Goal: Task Accomplishment & Management: Use online tool/utility

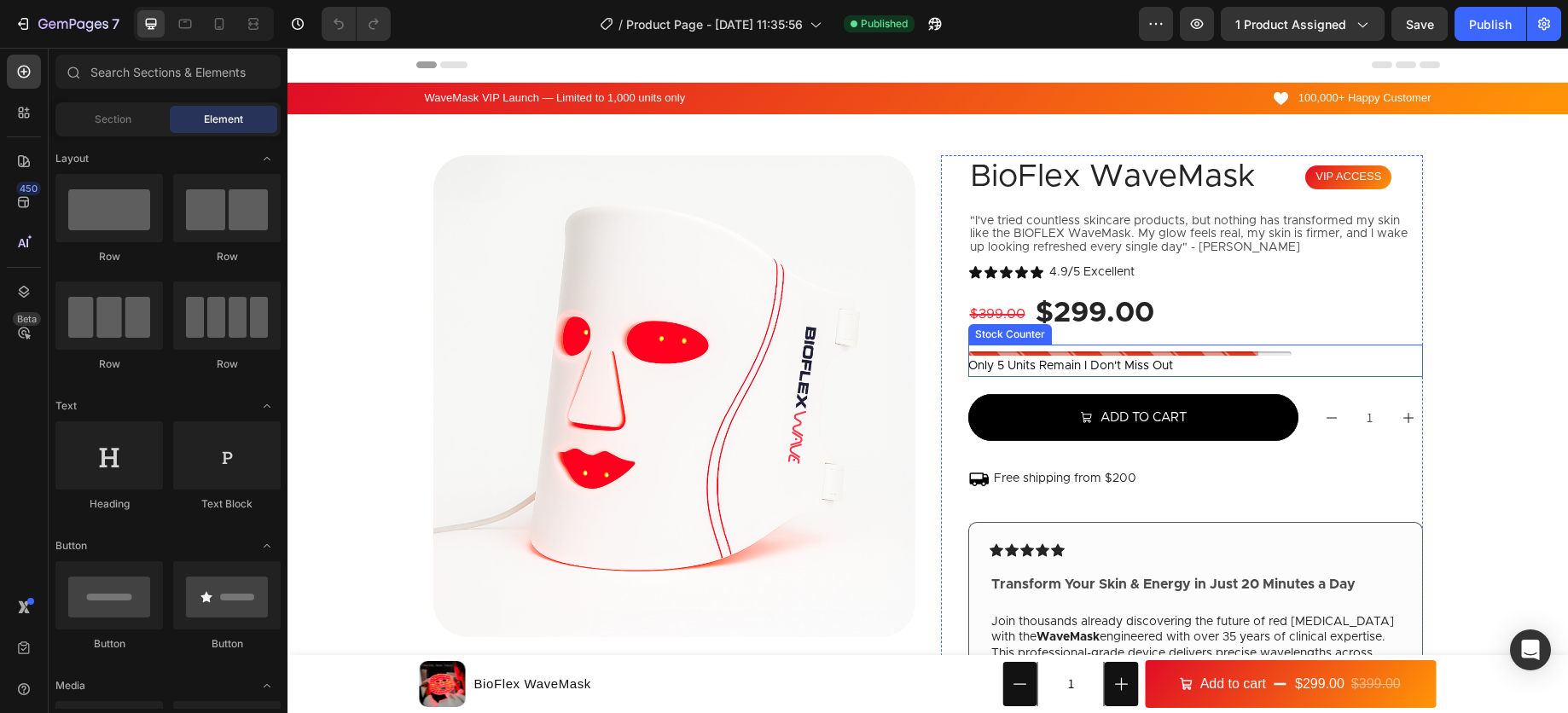
click at [1070, 365] on p "only 5 units remain i don't miss out" at bounding box center [1071, 366] width 205 height 21
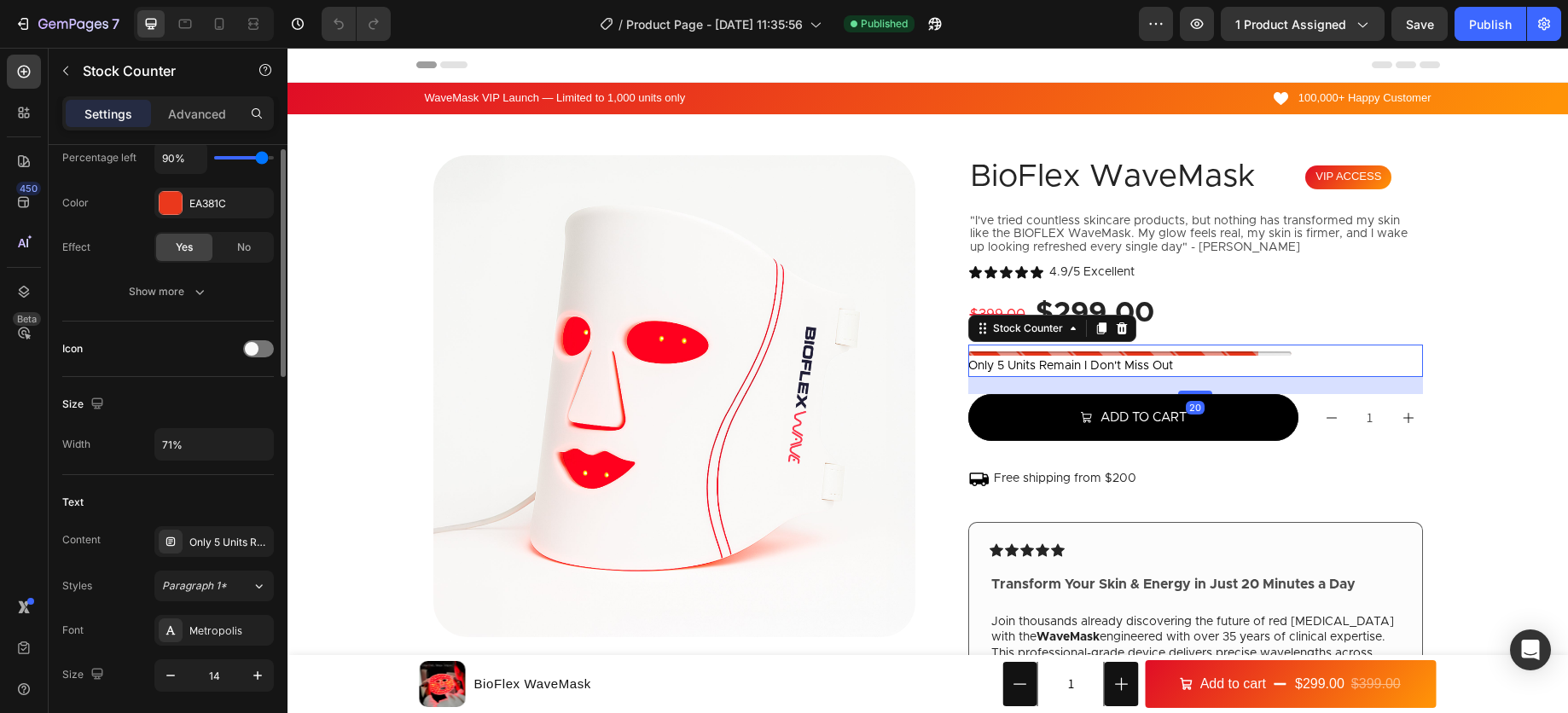
scroll to position [336, 0]
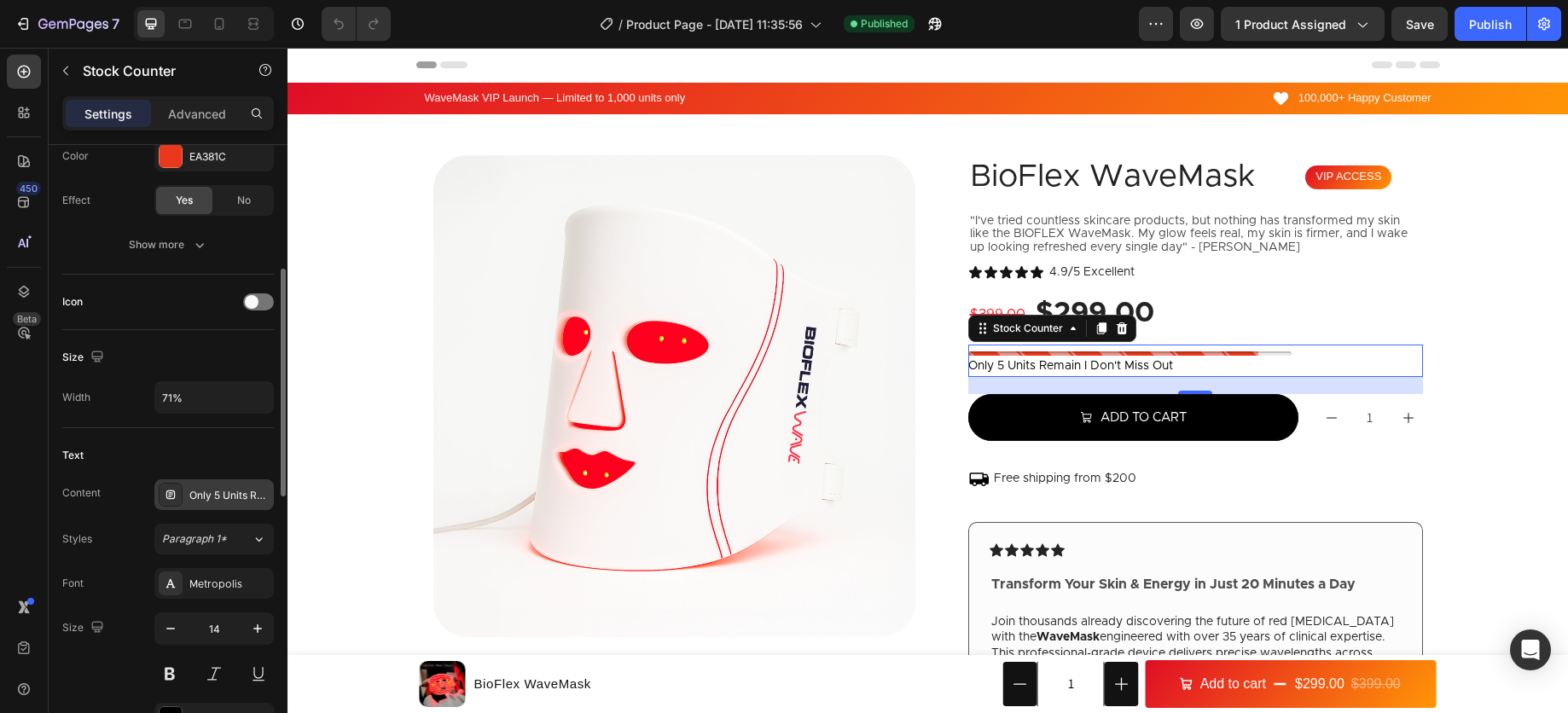
click at [213, 501] on div "Only 5 Units Remain I Don't miss out" at bounding box center [230, 495] width 80 height 15
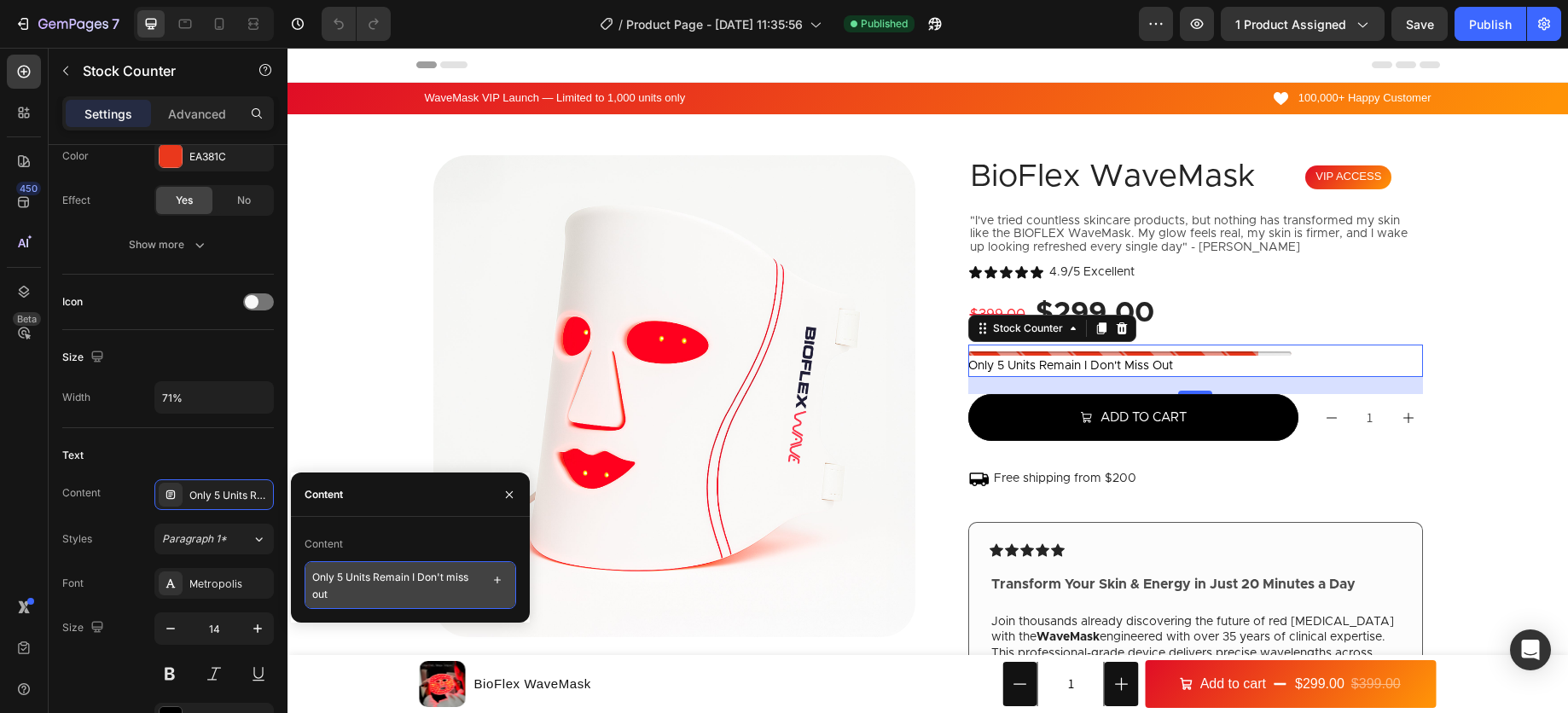
click at [344, 576] on textarea "Only 5 Units Remain I Don't miss out" at bounding box center [411, 585] width 212 height 48
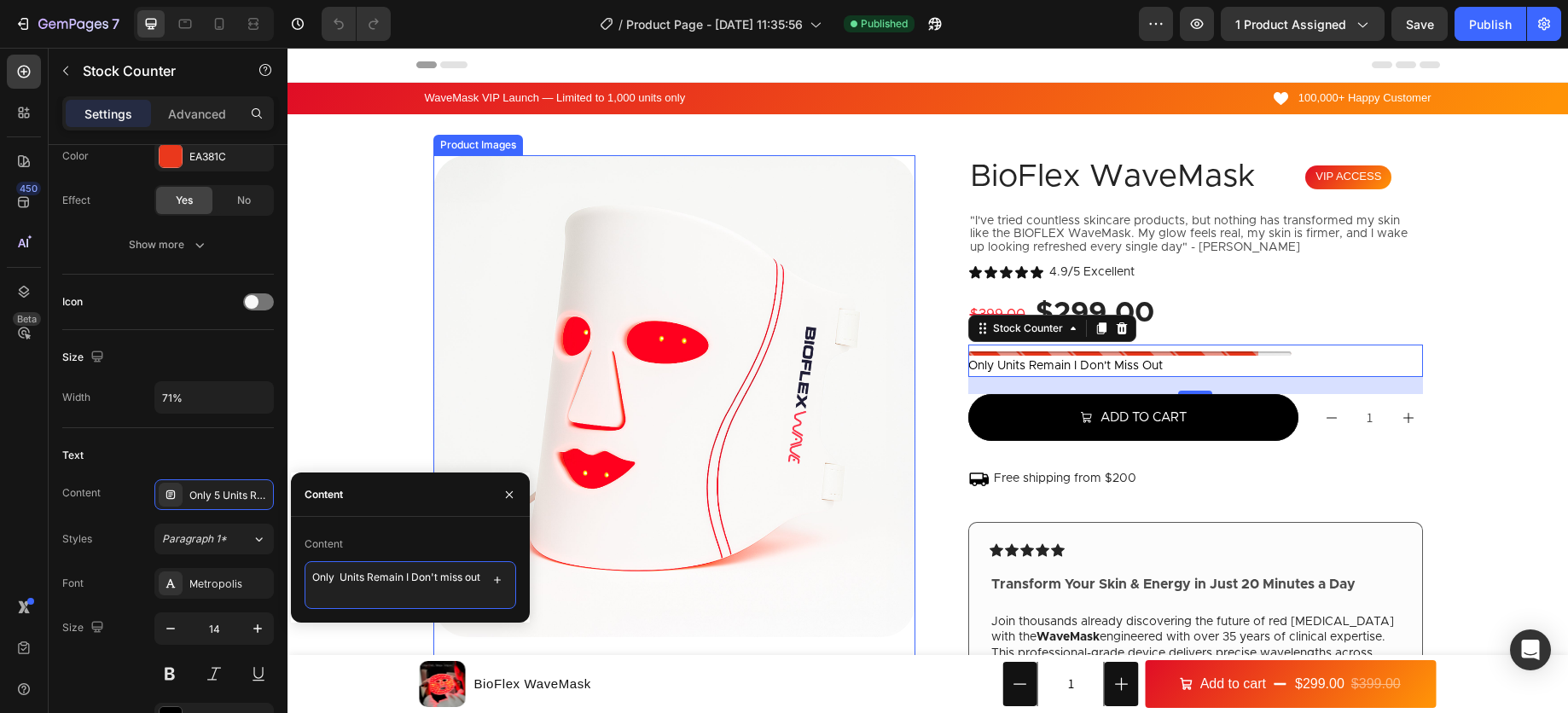
type textarea "Only 2 Units Remain I Don't miss out"
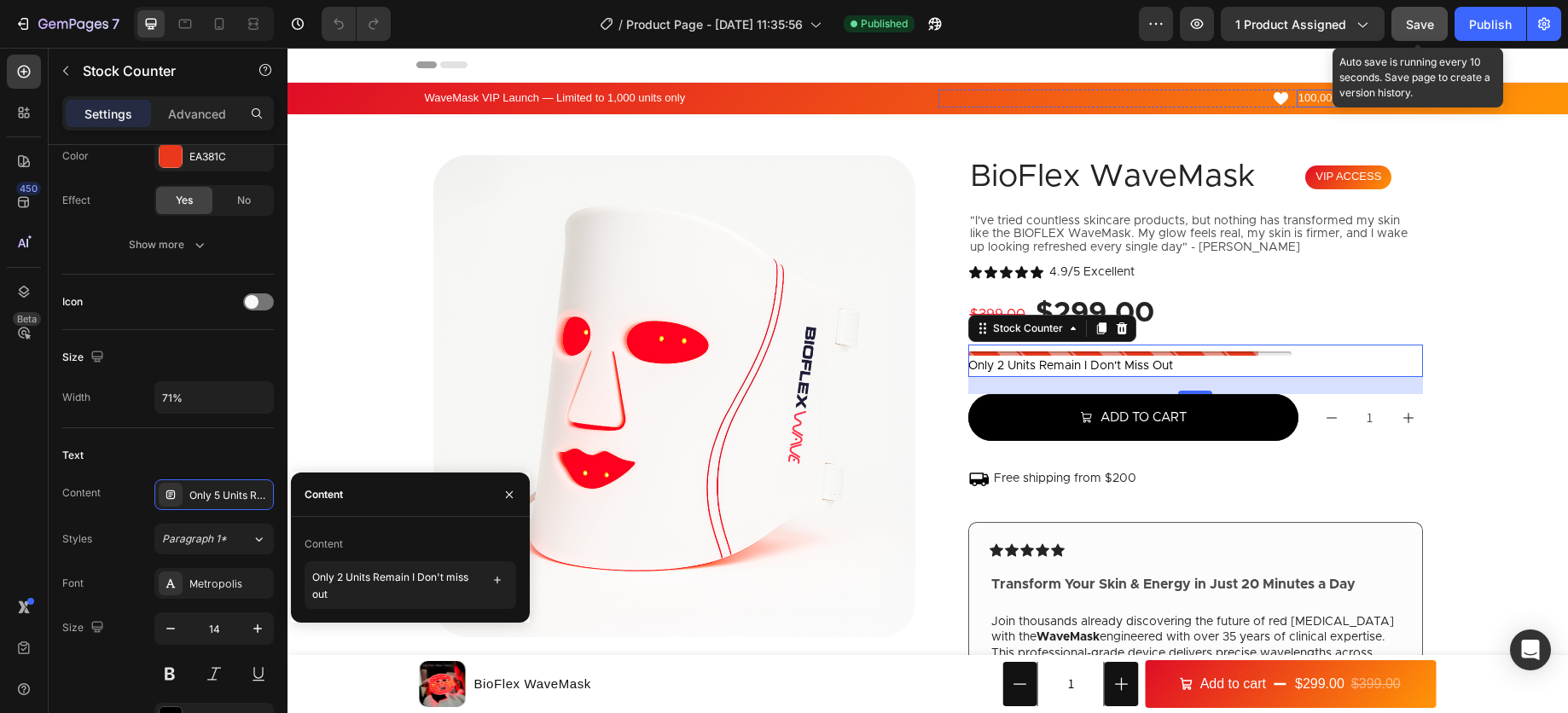
click at [1428, 9] on button "Save" at bounding box center [1419, 24] width 56 height 34
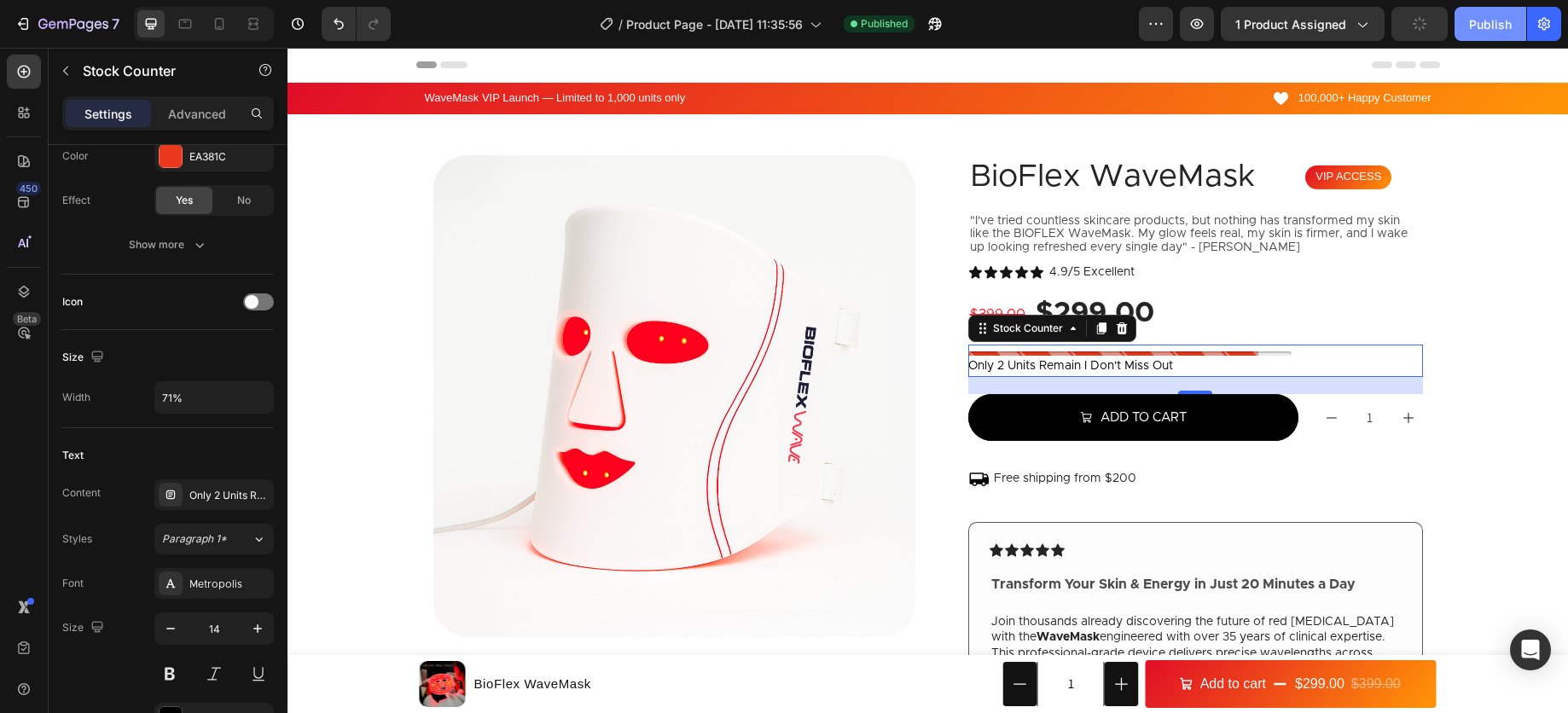
click at [1496, 24] on div "Publish" at bounding box center [1490, 24] width 43 height 18
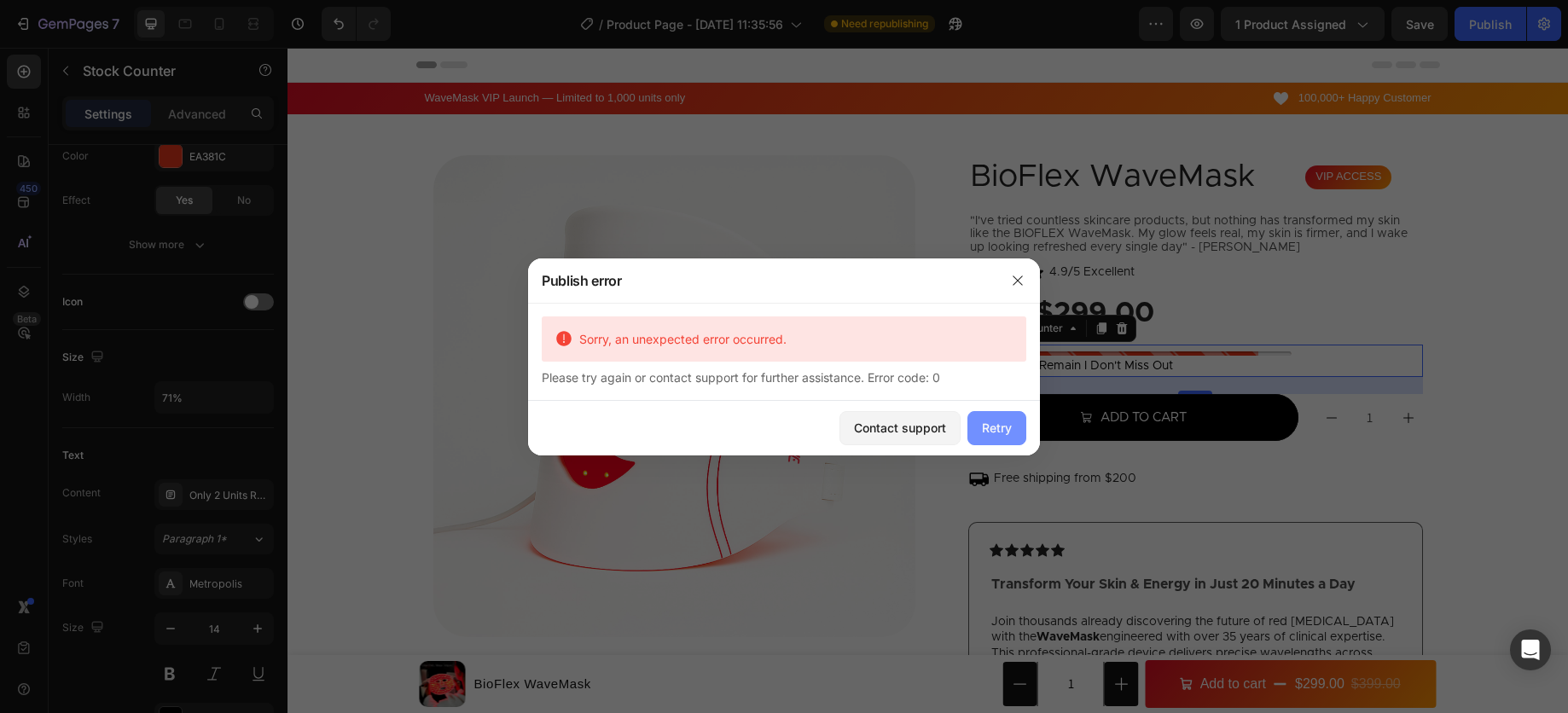
click at [999, 429] on div "Retry" at bounding box center [997, 428] width 30 height 18
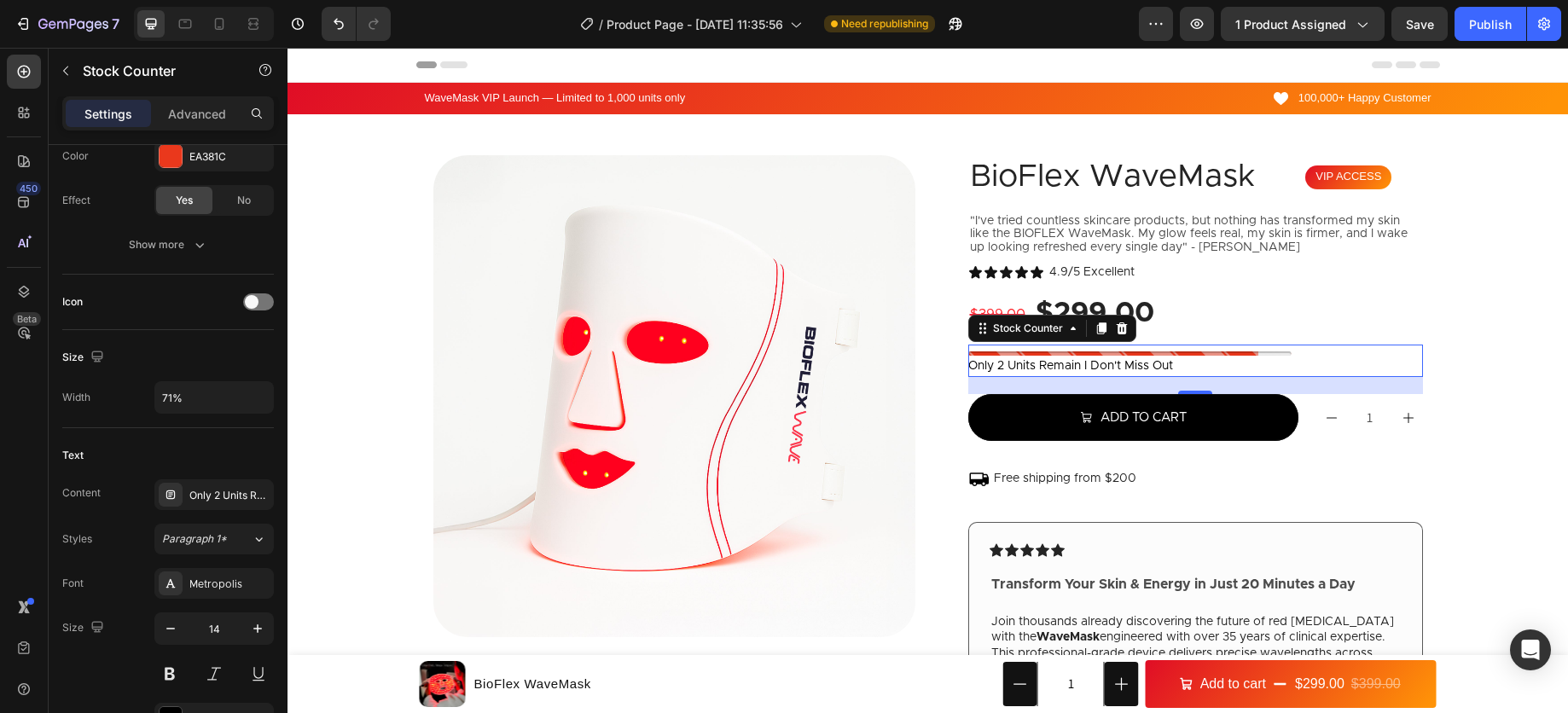
click at [1453, 37] on div "Preview 1 product assigned Save Publish" at bounding box center [1350, 24] width 423 height 34
click at [1481, 31] on div "Publish" at bounding box center [1490, 24] width 43 height 18
click at [1414, 26] on span "Save" at bounding box center [1419, 24] width 28 height 15
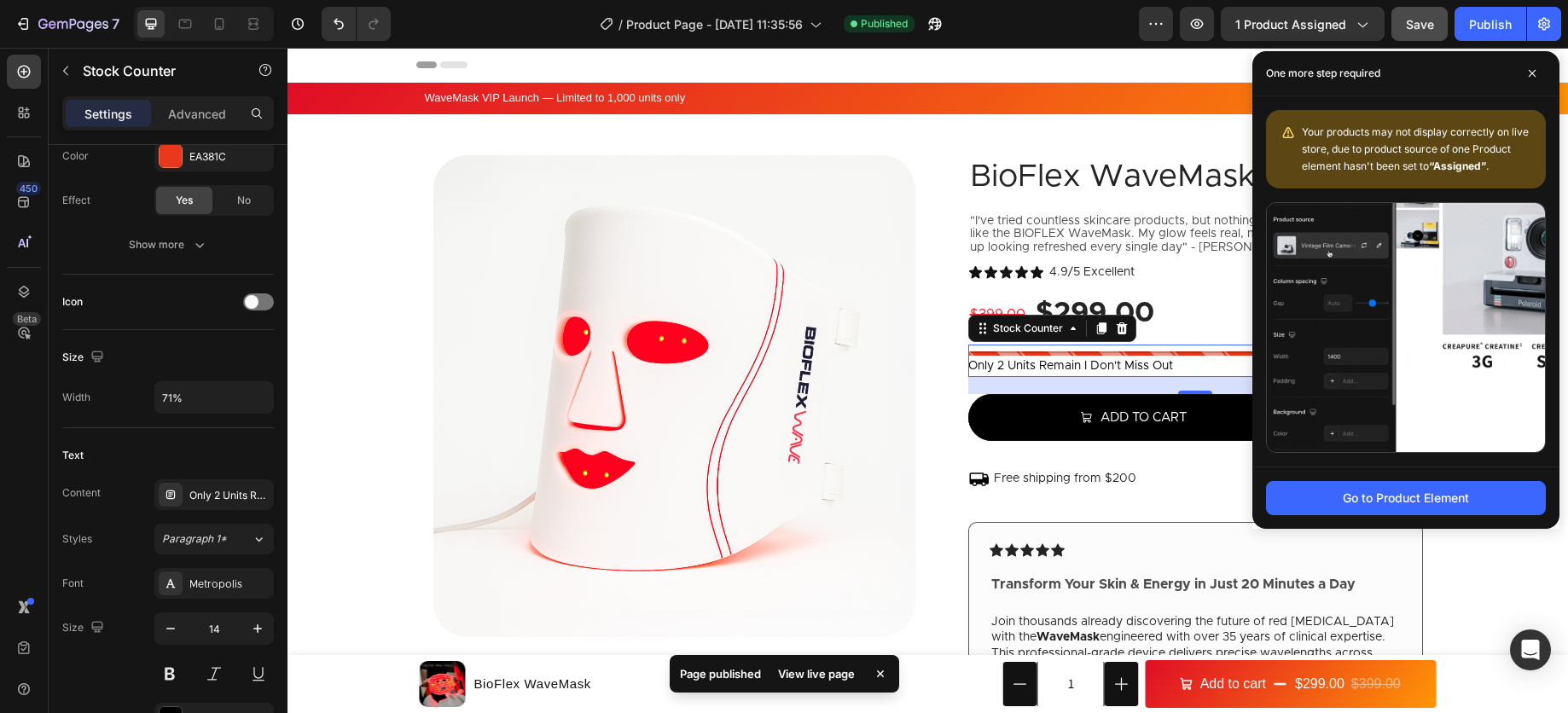
click at [1077, 365] on p "only 2 units remain i don't miss out" at bounding box center [1071, 366] width 205 height 21
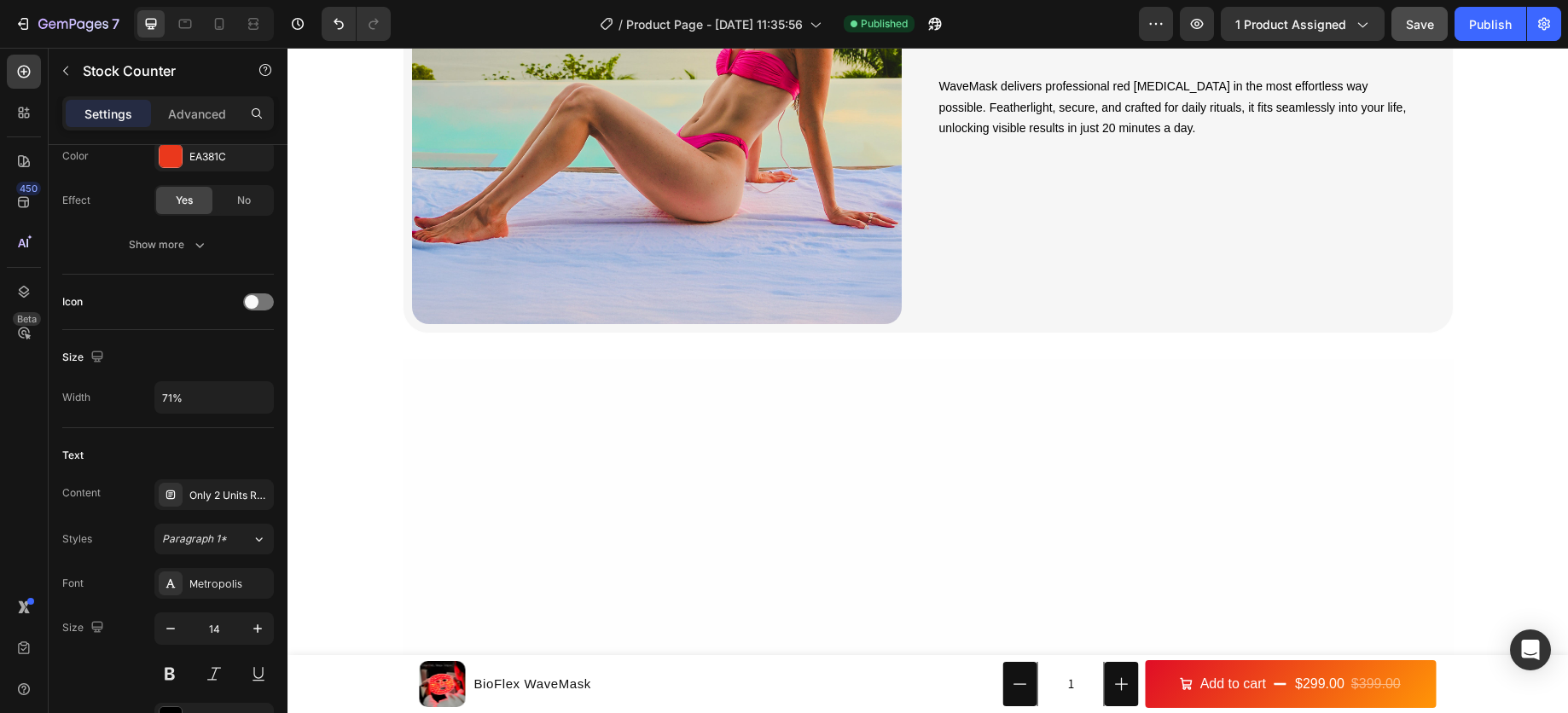
scroll to position [4420, 0]
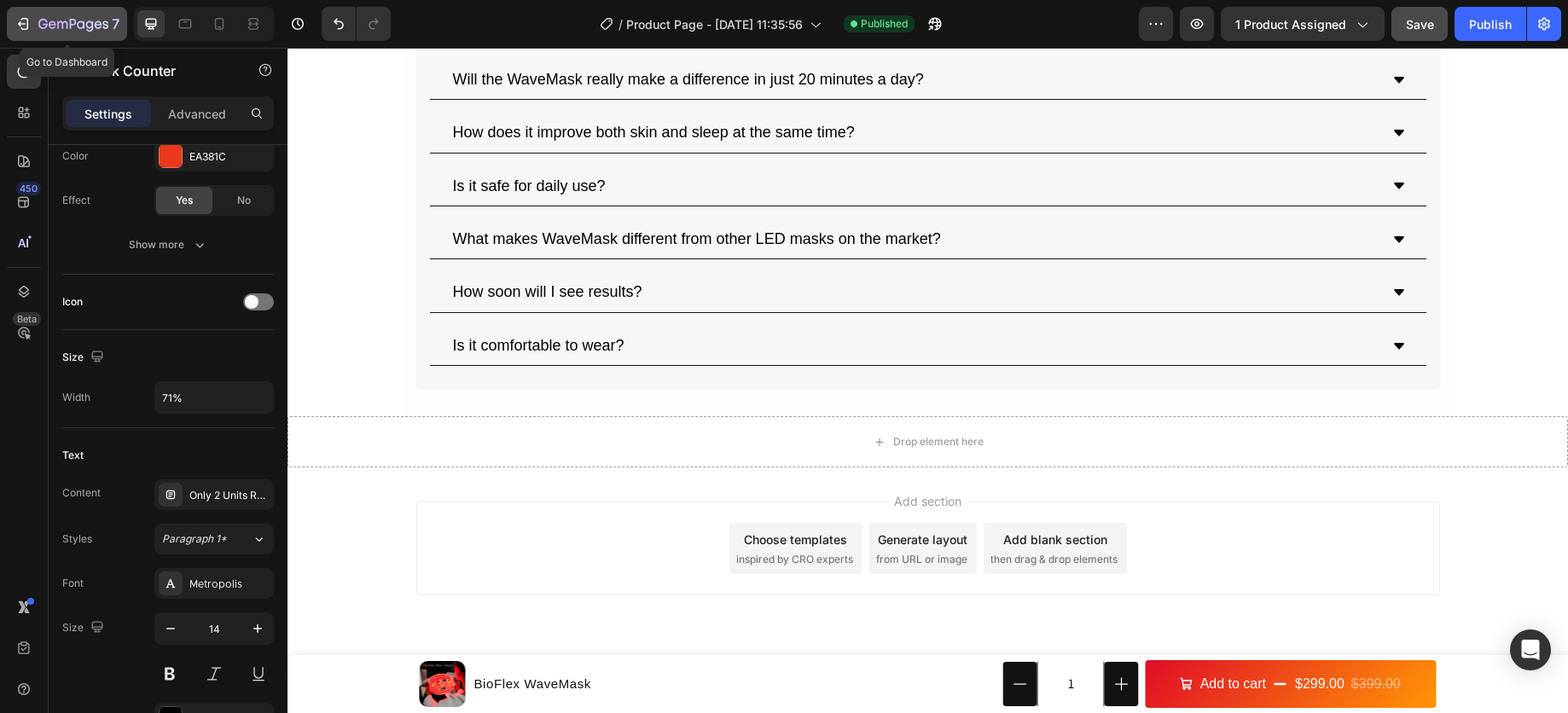
click at [84, 12] on button "7" at bounding box center [67, 24] width 120 height 34
